Goal: Information Seeking & Learning: Learn about a topic

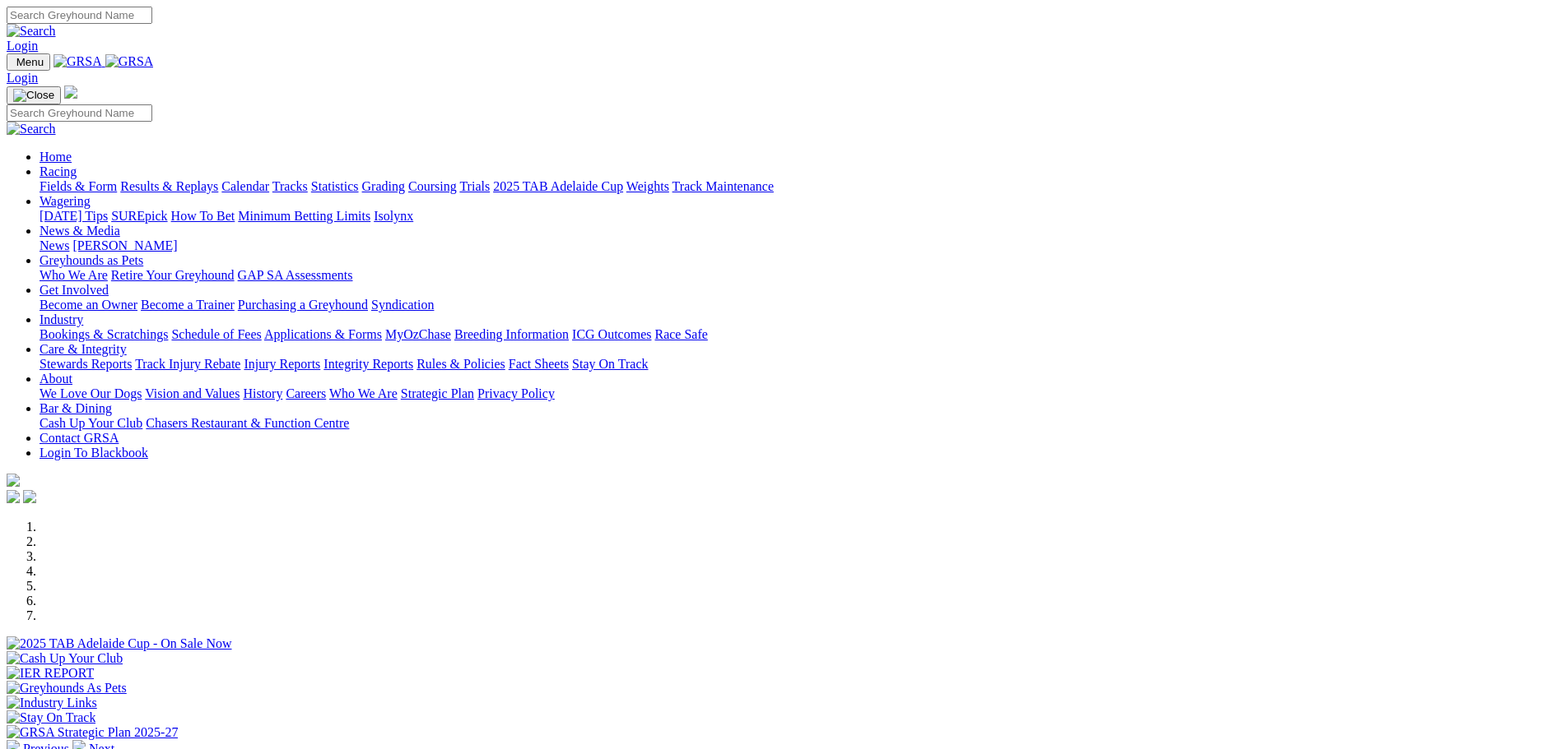
click at [177, 238] on link "[PERSON_NAME]" at bounding box center [125, 245] width 104 height 14
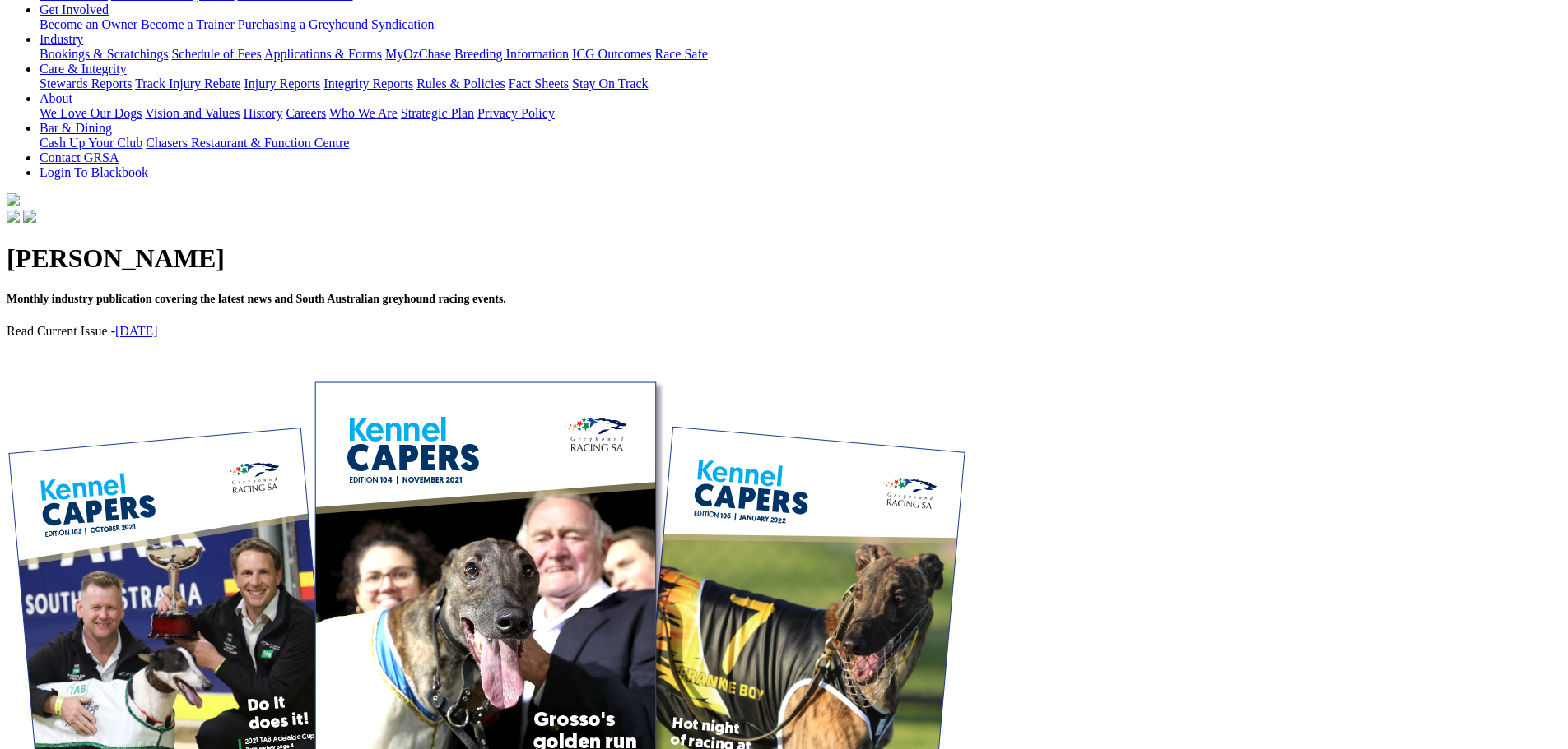
scroll to position [329, 0]
